Goal: Navigation & Orientation: Find specific page/section

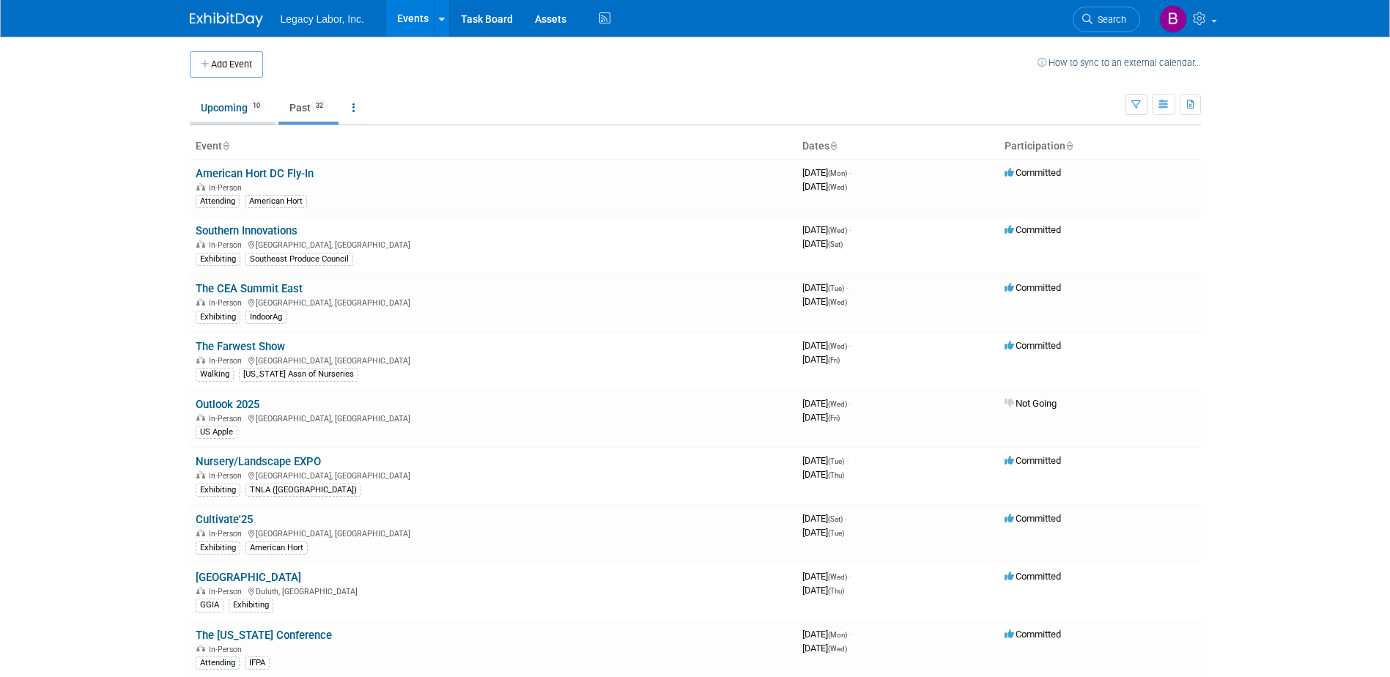
click at [217, 99] on link "Upcoming 10" at bounding box center [233, 108] width 86 height 28
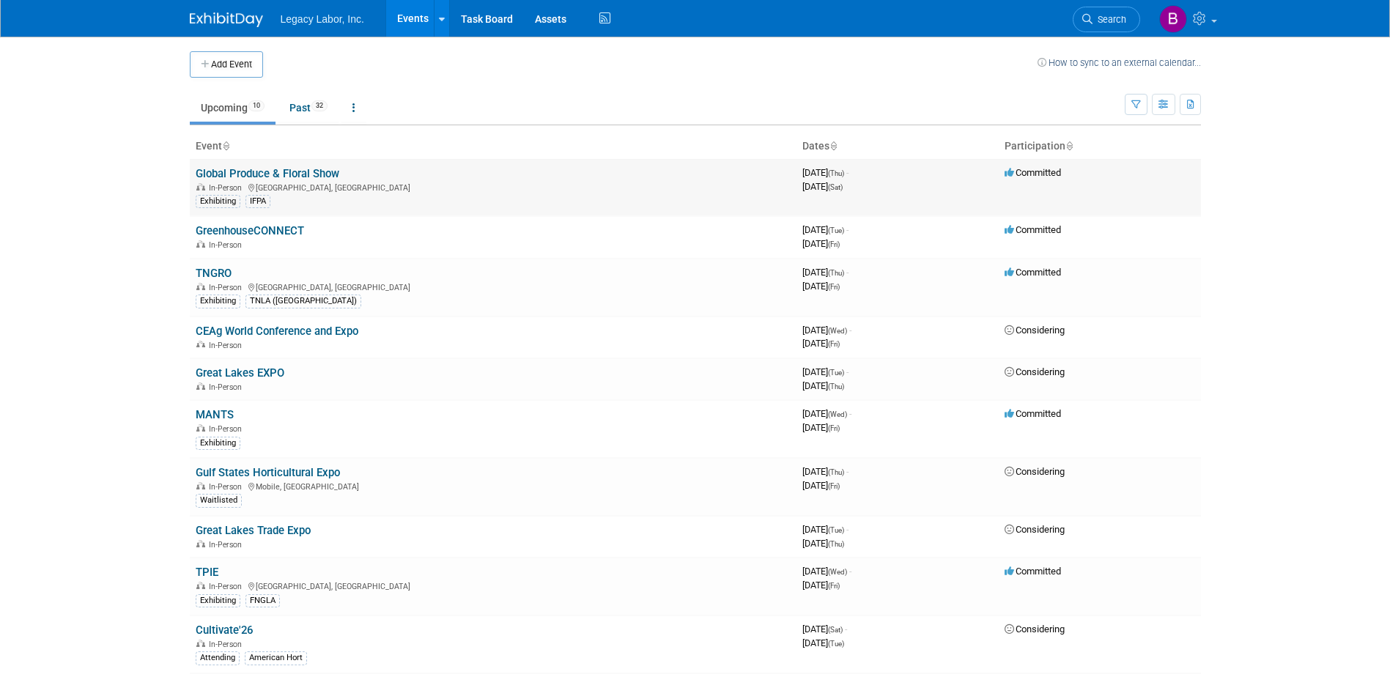
click at [245, 178] on link "Global Produce & Floral Show" at bounding box center [268, 173] width 144 height 13
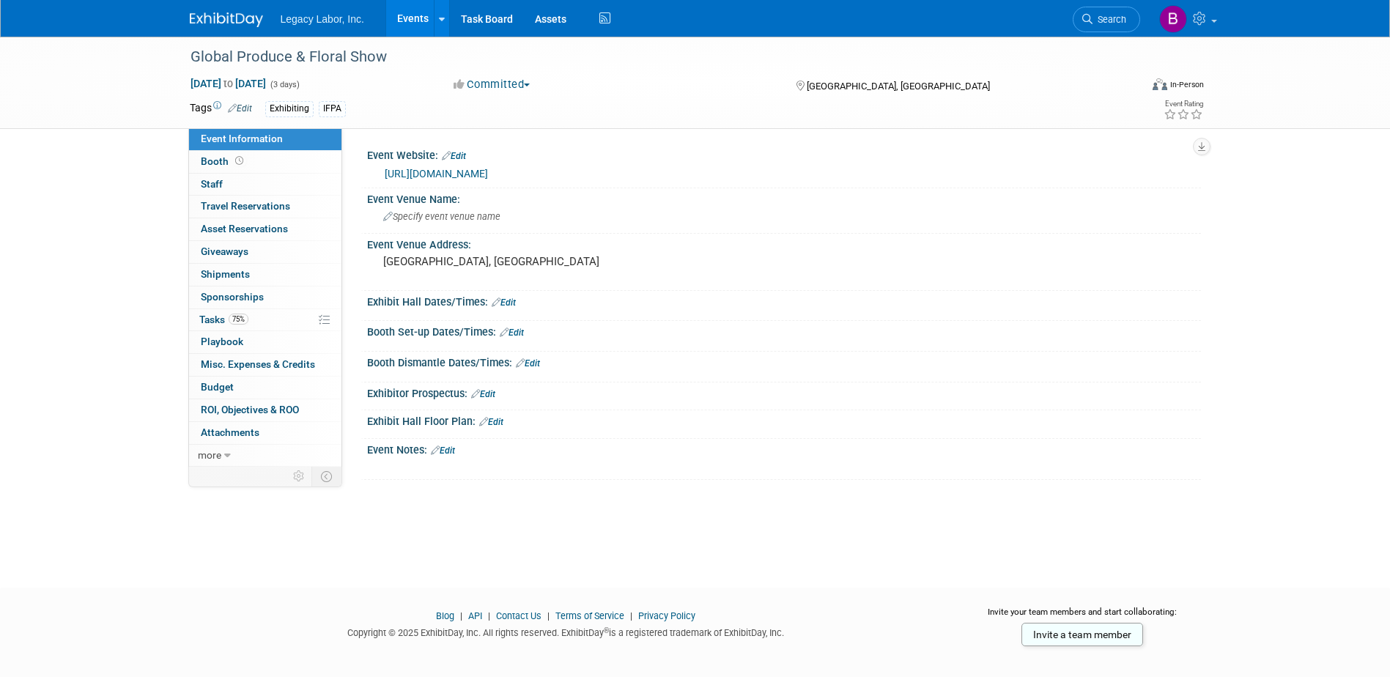
click at [469, 173] on link "https://www.freshproduce.com/events/the-global-produce-and-floral-show/future-d…" at bounding box center [436, 174] width 103 height 12
